Goal: Browse casually: Explore the website without a specific task or goal

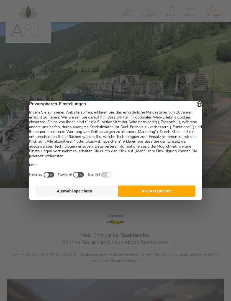
click at [70, 193] on button "Auswahl speichern" at bounding box center [75, 191] width 78 height 11
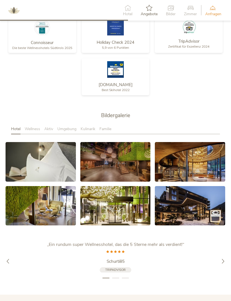
scroll to position [797, 0]
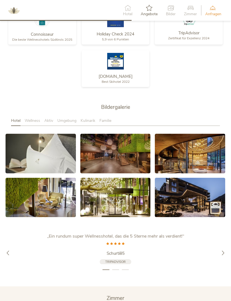
click at [20, 168] on link at bounding box center [41, 154] width 70 height 40
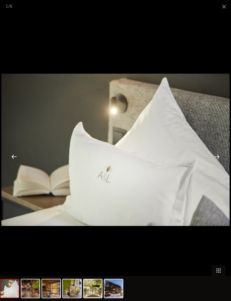
click at [217, 165] on div at bounding box center [216, 156] width 17 height 17
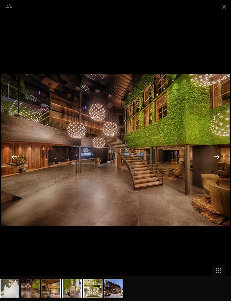
click at [218, 165] on div at bounding box center [216, 156] width 17 height 17
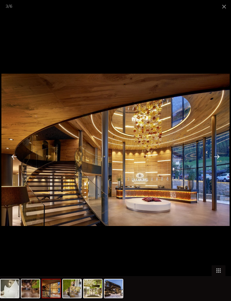
click at [220, 165] on div at bounding box center [216, 156] width 17 height 17
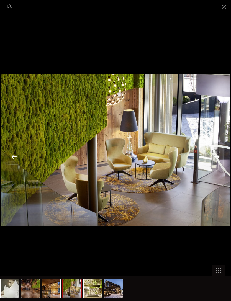
click at [221, 165] on div at bounding box center [216, 156] width 17 height 17
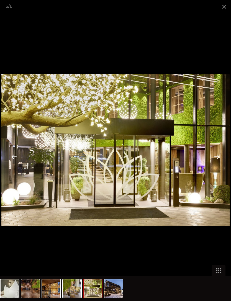
click at [224, 5] on span at bounding box center [224, 6] width 14 height 13
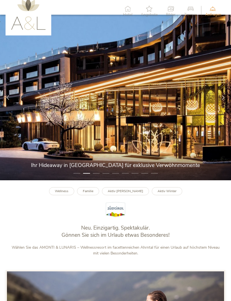
scroll to position [0, 0]
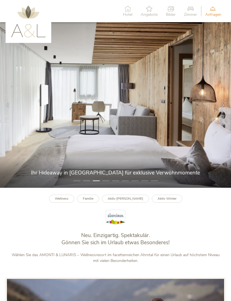
click at [130, 11] on icon at bounding box center [127, 9] width 9 height 6
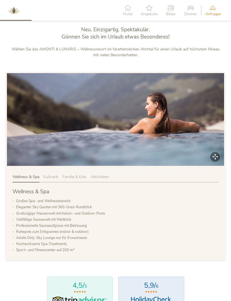
scroll to position [213, 0]
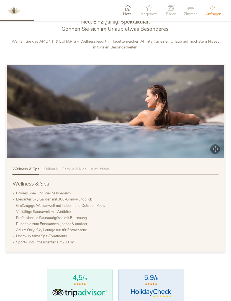
click at [51, 172] on span "Kulinarik" at bounding box center [50, 168] width 15 height 5
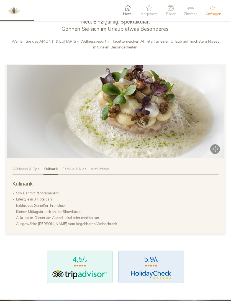
click at [73, 172] on span "Familie & Kids" at bounding box center [74, 168] width 24 height 5
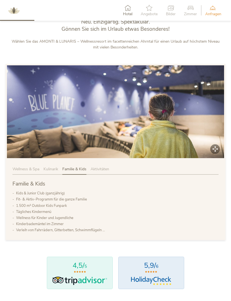
click at [100, 172] on span "Aktivitäten" at bounding box center [100, 168] width 19 height 5
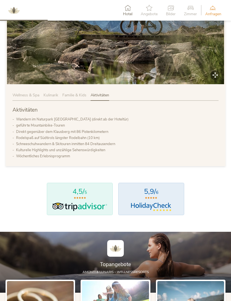
scroll to position [287, 0]
click at [72, 211] on img at bounding box center [79, 207] width 57 height 8
